Goal: Information Seeking & Learning: Learn about a topic

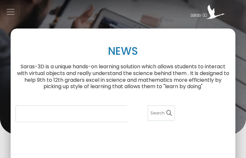
type input "8582374075"
type input "[EMAIL_ADDRESS][DOMAIN_NAME]"
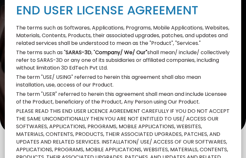
type input "9203348841"
type input "[EMAIL_ADDRESS][DOMAIN_NAME]"
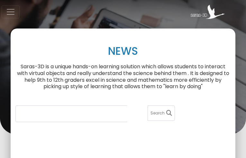
type input "6349327138"
type input "[EMAIL_ADDRESS][DOMAIN_NAME]"
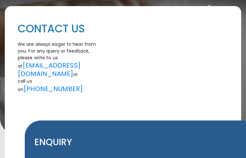
type input "2330091650"
type input "[EMAIL_ADDRESS][DOMAIN_NAME]"
type input "DhwdZZCYPkscRqou"
type input "[EMAIL_ADDRESS][DOMAIN_NAME]"
type input "3922445389"
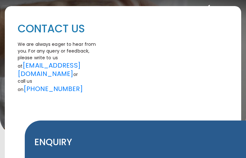
type input "UswHVLGJfkr"
type input "VDJIrktRWkY"
type input "ohatlaaNfakB"
type input "zyxJhRSJAalQGvk"
select select "12"
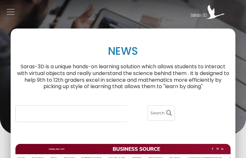
type input "7046706851"
type input "[EMAIL_ADDRESS][DOMAIN_NAME]"
